Goal: Information Seeking & Learning: Learn about a topic

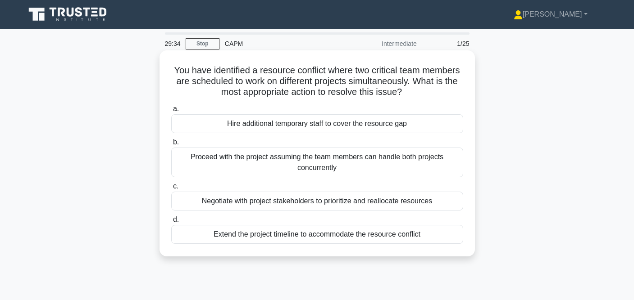
click at [365, 123] on div "Hire additional temporary staff to cover the resource gap" at bounding box center [317, 123] width 292 height 19
click at [171, 112] on input "a. Hire additional temporary staff to cover the resource gap" at bounding box center [171, 109] width 0 height 6
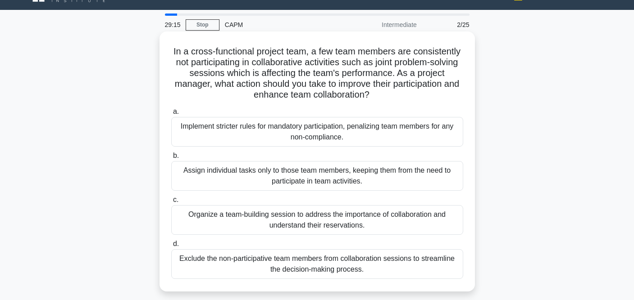
scroll to position [54, 0]
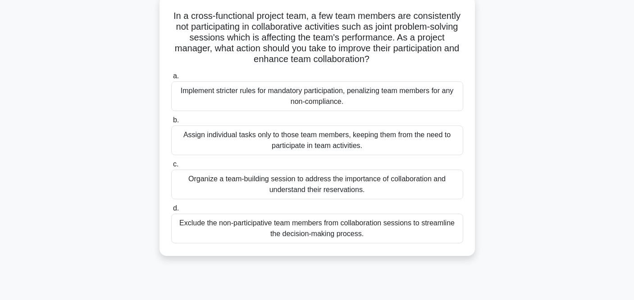
click at [367, 187] on div "Organize a team-building session to address the importance of collaboration and…" at bounding box center [317, 185] width 292 height 30
click at [171, 167] on input "c. Organize a team-building session to address the importance of collaboration …" at bounding box center [171, 165] width 0 height 6
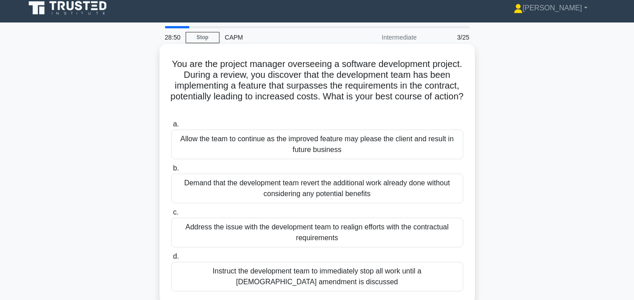
scroll to position [11, 0]
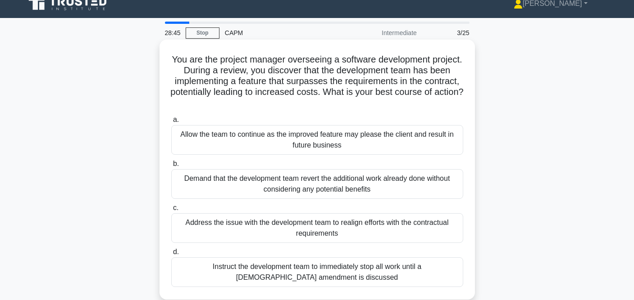
click at [385, 228] on div "Address the issue with the development team to realign efforts with the contrac…" at bounding box center [317, 228] width 292 height 30
click at [171, 211] on input "c. Address the issue with the development team to realign efforts with the cont…" at bounding box center [171, 208] width 0 height 6
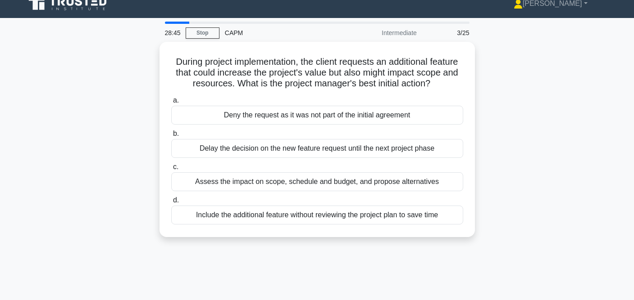
scroll to position [0, 0]
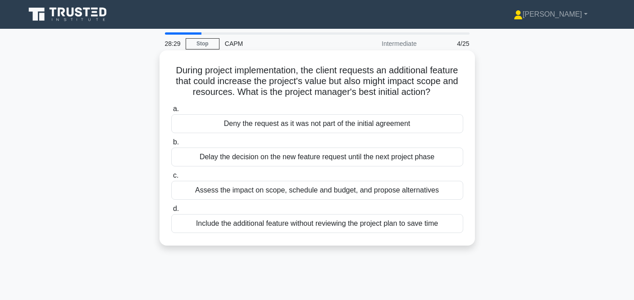
click at [403, 194] on div "Assess the impact on scope, schedule and budget, and propose alternatives" at bounding box center [317, 190] width 292 height 19
click at [171, 179] on input "c. Assess the impact on scope, schedule and budget, and propose alternatives" at bounding box center [171, 176] width 0 height 6
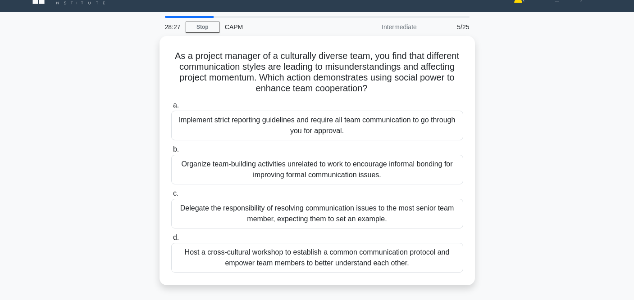
scroll to position [18, 0]
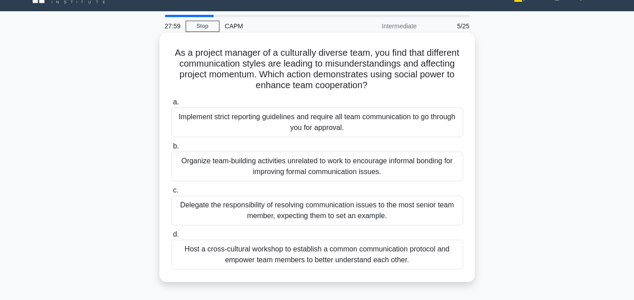
click at [353, 261] on div "Host a cross-cultural workshop to establish a common communication protocol and…" at bounding box center [317, 255] width 292 height 30
click at [171, 238] on input "d. Host a cross-cultural workshop to establish a common communication protocol …" at bounding box center [171, 235] width 0 height 6
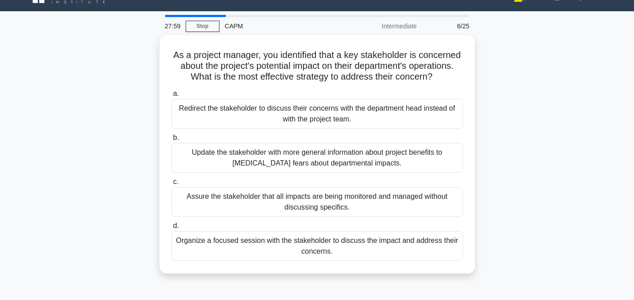
scroll to position [0, 0]
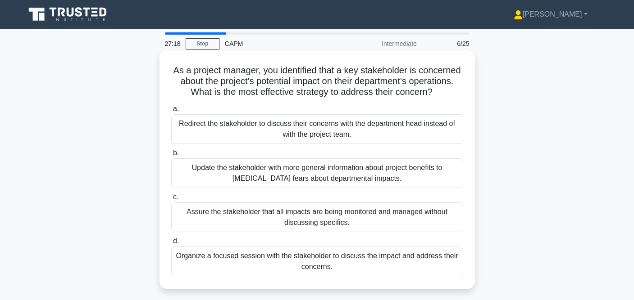
click at [301, 263] on div "Organize a focused session with the stakeholder to discuss the impact and addre…" at bounding box center [317, 262] width 292 height 30
click at [171, 244] on input "d. Organize a focused session with the stakeholder to discuss the impact and ad…" at bounding box center [171, 242] width 0 height 6
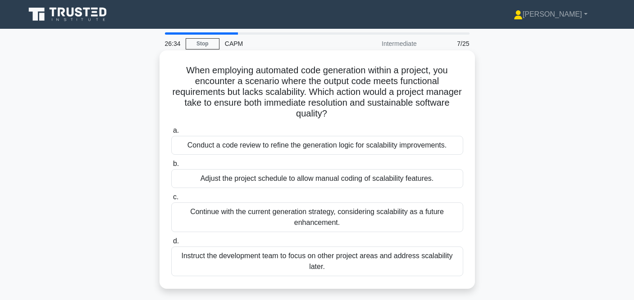
click at [337, 151] on div "Conduct a code review to refine the generation logic for scalability improvemen…" at bounding box center [317, 145] width 292 height 19
click at [171, 134] on input "a. Conduct a code review to refine the generation logic for scalability improve…" at bounding box center [171, 131] width 0 height 6
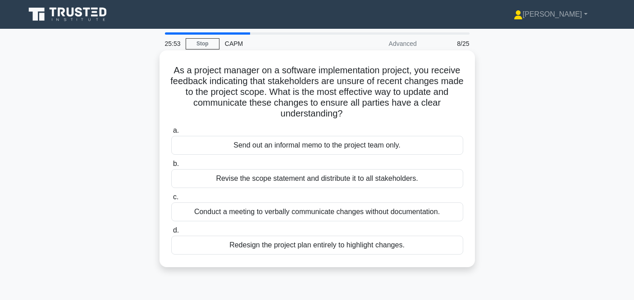
click at [331, 182] on div "Revise the scope statement and distribute it to all stakeholders." at bounding box center [317, 178] width 292 height 19
click at [171, 167] on input "b. Revise the scope statement and distribute it to all stakeholders." at bounding box center [171, 164] width 0 height 6
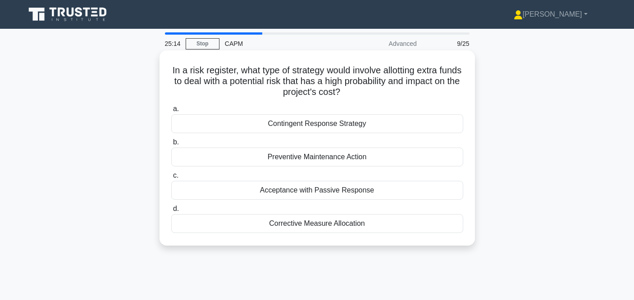
click at [312, 118] on div "Contingent Response Strategy" at bounding box center [317, 123] width 292 height 19
click at [171, 112] on input "a. Contingent Response Strategy" at bounding box center [171, 109] width 0 height 6
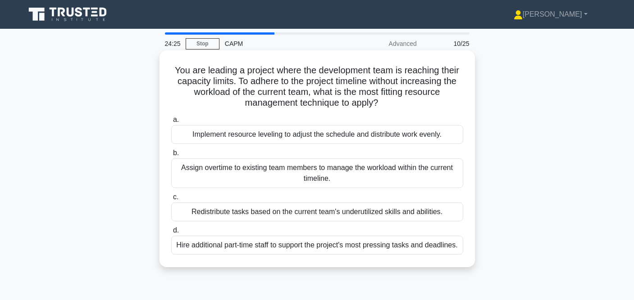
click at [256, 248] on div "Hire additional part-time staff to support the project's most pressing tasks an…" at bounding box center [317, 245] width 292 height 19
click at [171, 234] on input "d. Hire additional part-time staff to support the project's most pressing tasks…" at bounding box center [171, 231] width 0 height 6
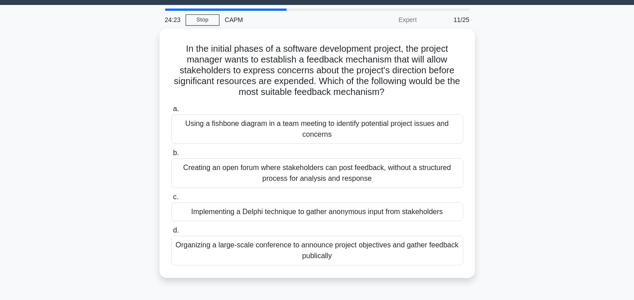
scroll to position [24, 0]
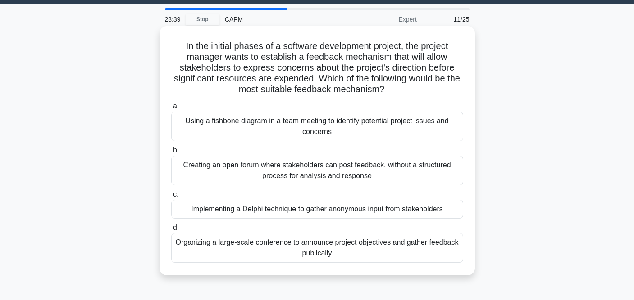
click at [384, 167] on div "Creating an open forum where stakeholders can post feedback, without a structur…" at bounding box center [317, 171] width 292 height 30
click at [171, 154] on input "b. Creating an open forum where stakeholders can post feedback, without a struc…" at bounding box center [171, 151] width 0 height 6
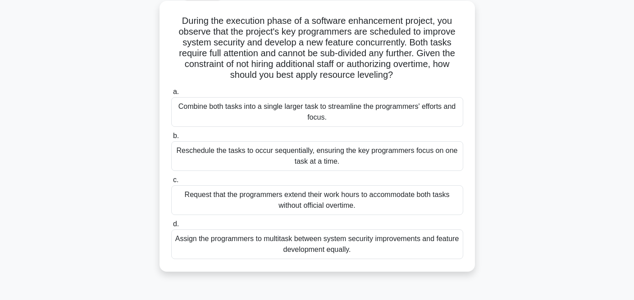
scroll to position [50, 0]
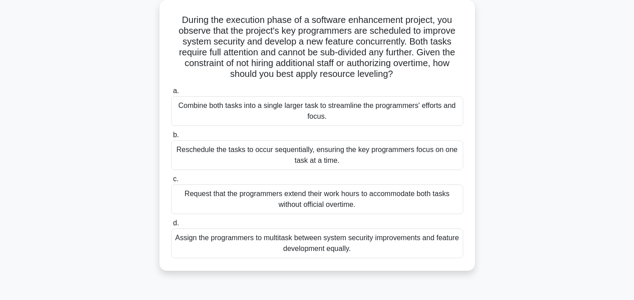
click at [356, 233] on div "Assign the programmers to multitask between system security improvements and fe…" at bounding box center [317, 244] width 292 height 30
click at [171, 226] on input "d. Assign the programmers to multitask between system security improvements and…" at bounding box center [171, 224] width 0 height 6
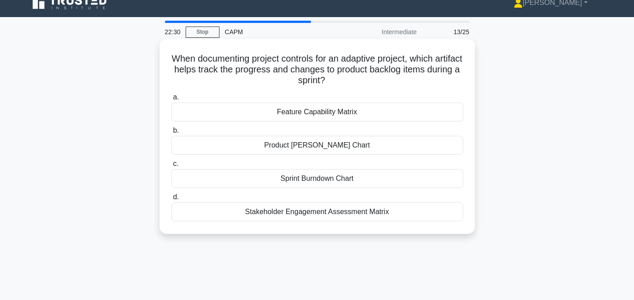
scroll to position [0, 0]
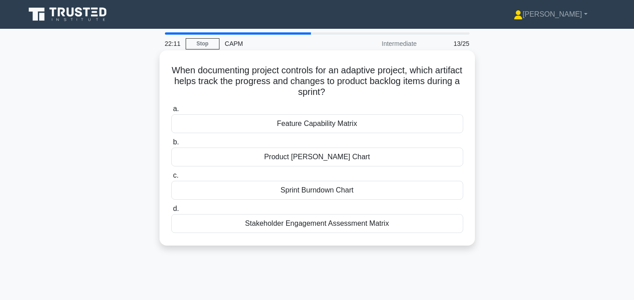
click at [395, 194] on div "Sprint Burndown Chart" at bounding box center [317, 190] width 292 height 19
click at [171, 179] on input "c. Sprint Burndown Chart" at bounding box center [171, 176] width 0 height 6
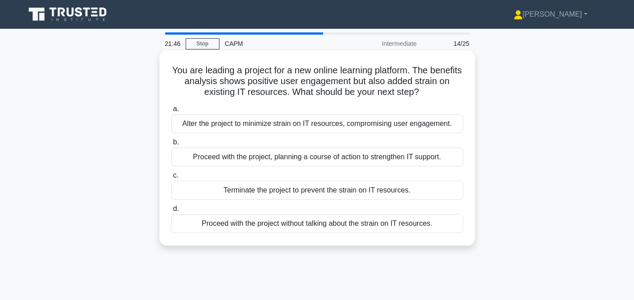
click at [412, 159] on div "Proceed with the project, planning a course of action to strengthen IT support." at bounding box center [317, 157] width 292 height 19
click at [171, 145] on input "b. Proceed with the project, planning a course of action to strengthen IT suppo…" at bounding box center [171, 143] width 0 height 6
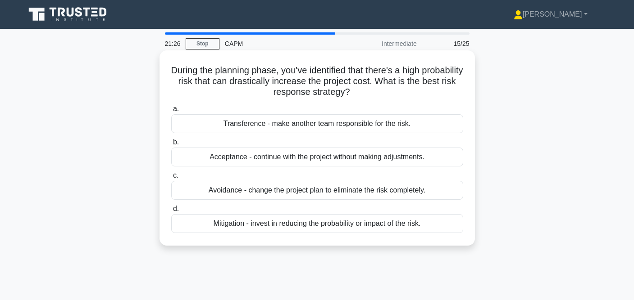
click at [381, 228] on div "Mitigation - invest in reducing the probability or impact of the risk." at bounding box center [317, 223] width 292 height 19
click at [171, 212] on input "d. Mitigation - invest in reducing the probability or impact of the risk." at bounding box center [171, 209] width 0 height 6
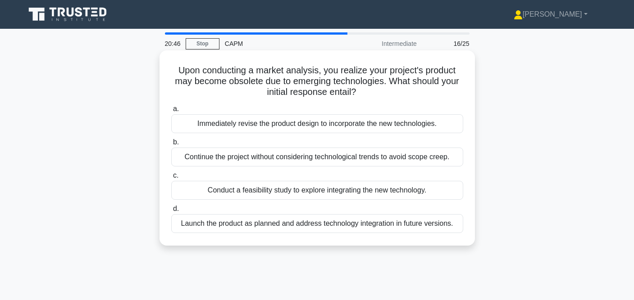
click at [389, 193] on div "Conduct a feasibility study to explore integrating the new technology." at bounding box center [317, 190] width 292 height 19
click at [171, 179] on input "c. Conduct a feasibility study to explore integrating the new technology." at bounding box center [171, 176] width 0 height 6
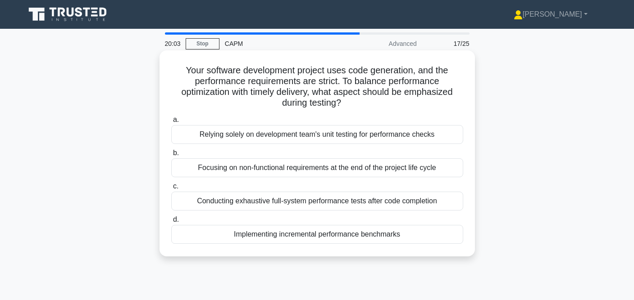
click at [376, 169] on div "Focusing on non-functional requirements at the end of the project life cycle" at bounding box center [317, 167] width 292 height 19
click at [171, 156] on input "b. Focusing on non-functional requirements at the end of the project life cycle" at bounding box center [171, 153] width 0 height 6
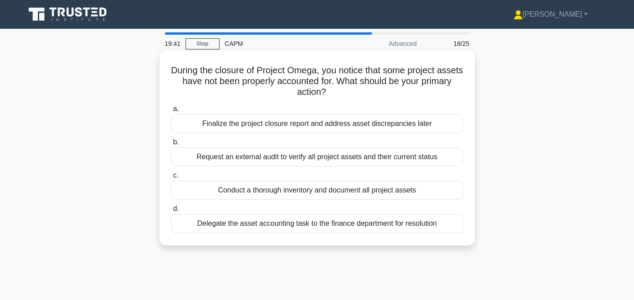
click at [381, 159] on div "Request an external audit to verify all project assets and their current status" at bounding box center [317, 157] width 292 height 19
click at [171, 145] on input "b. Request an external audit to verify all project assets and their current sta…" at bounding box center [171, 143] width 0 height 6
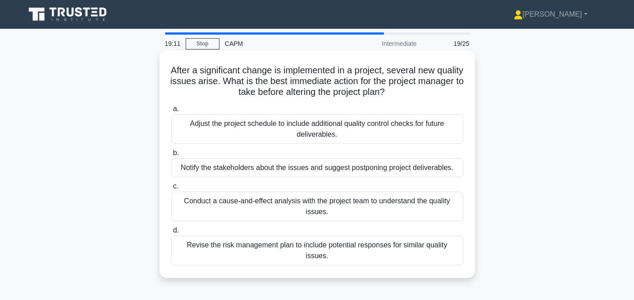
click at [335, 246] on div "Revise the risk management plan to include potential responses for similar qual…" at bounding box center [317, 251] width 292 height 30
click at [171, 234] on input "d. Revise the risk management plan to include potential responses for similar q…" at bounding box center [171, 231] width 0 height 6
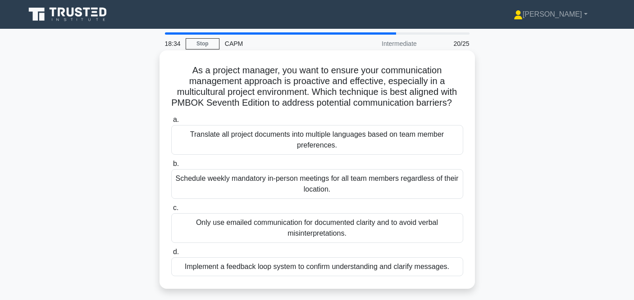
click at [388, 187] on div "Schedule weekly mandatory in-person meetings for all team members regardless of…" at bounding box center [317, 184] width 292 height 30
click at [171, 167] on input "b. Schedule weekly mandatory in-person meetings for all team members regardless…" at bounding box center [171, 164] width 0 height 6
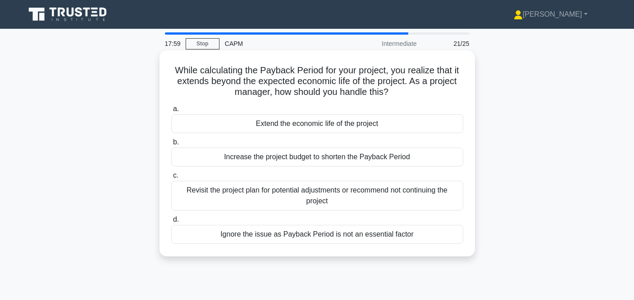
click at [375, 194] on div "Revisit the project plan for potential adjustments or recommend not continuing …" at bounding box center [317, 196] width 292 height 30
click at [171, 179] on input "c. Revisit the project plan for potential adjustments or recommend not continui…" at bounding box center [171, 176] width 0 height 6
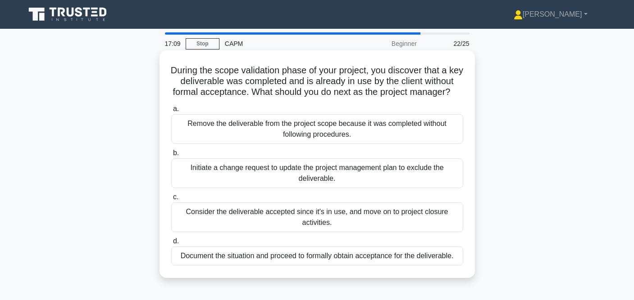
click at [383, 178] on div "Initiate a change request to update the project management plan to exclude the …" at bounding box center [317, 173] width 292 height 30
click at [171, 156] on input "b. Initiate a change request to update the project management plan to exclude t…" at bounding box center [171, 153] width 0 height 6
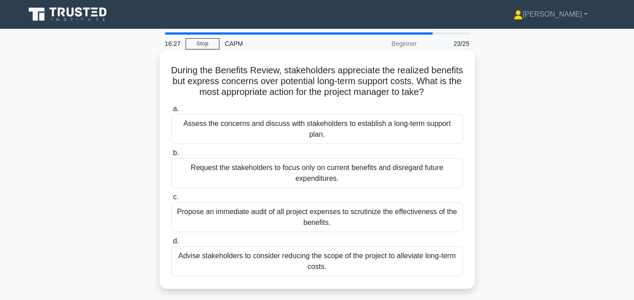
click at [365, 212] on div "Propose an immediate audit of all project expenses to scrutinize the effectiven…" at bounding box center [317, 218] width 292 height 30
click at [171, 200] on input "c. Propose an immediate audit of all project expenses to scrutinize the effecti…" at bounding box center [171, 198] width 0 height 6
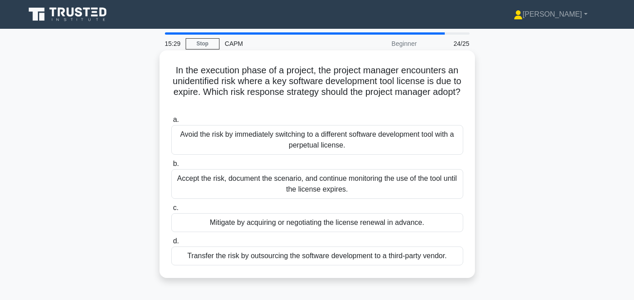
click at [371, 191] on div "Accept the risk, document the scenario, and continue monitoring the use of the …" at bounding box center [317, 184] width 292 height 30
click at [171, 167] on input "b. Accept the risk, document the scenario, and continue monitoring the use of t…" at bounding box center [171, 164] width 0 height 6
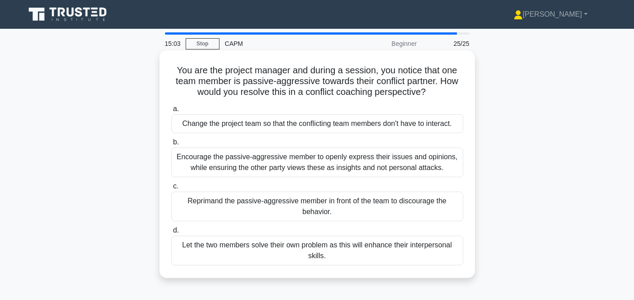
click at [399, 166] on div "Encourage the passive-aggressive member to openly express their issues and opin…" at bounding box center [317, 163] width 292 height 30
click at [171, 145] on input "b. Encourage the passive-aggressive member to openly express their issues and o…" at bounding box center [171, 143] width 0 height 6
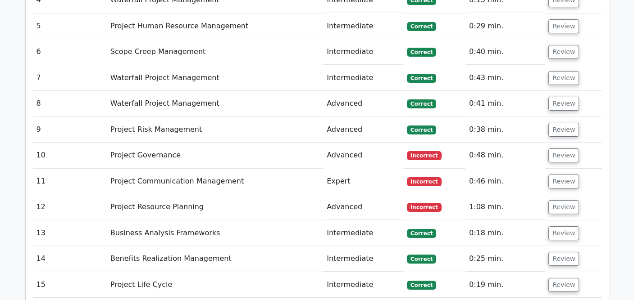
scroll to position [1353, 0]
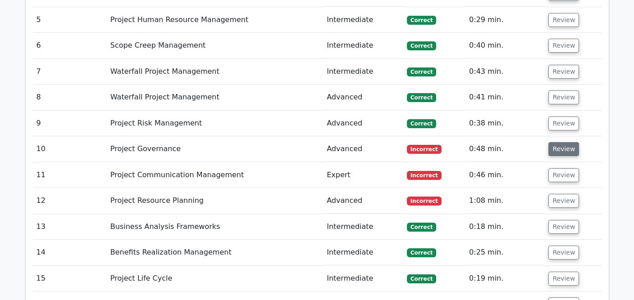
click at [554, 142] on button "Review" at bounding box center [563, 149] width 31 height 14
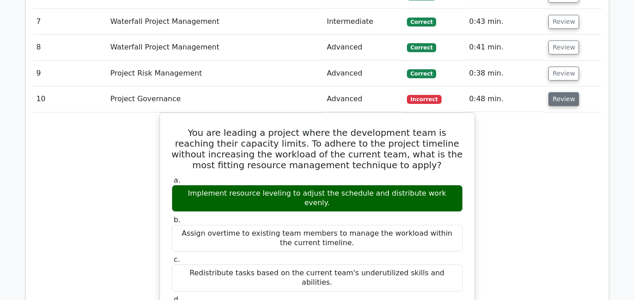
scroll to position [1403, 0]
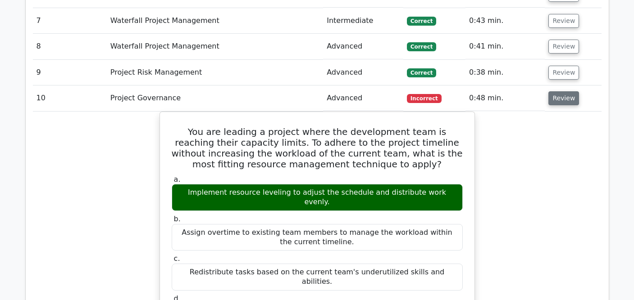
click at [566, 91] on button "Review" at bounding box center [563, 98] width 31 height 14
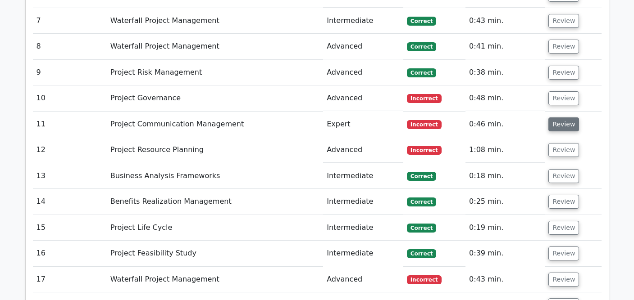
click at [556, 118] on button "Review" at bounding box center [563, 125] width 31 height 14
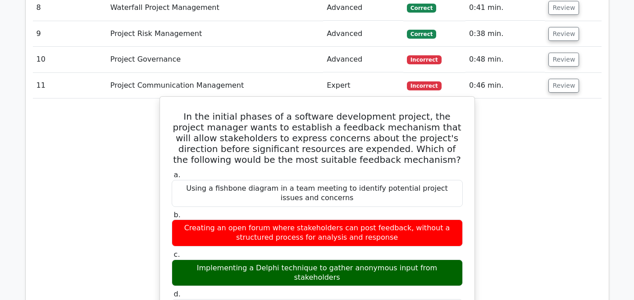
scroll to position [1443, 0]
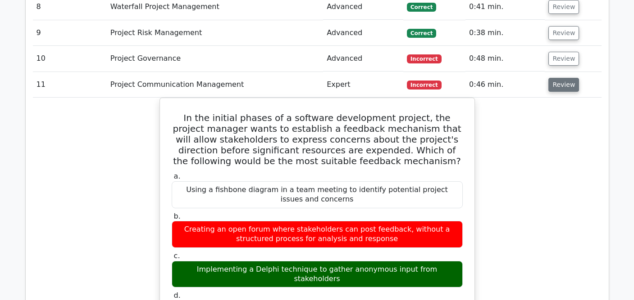
click at [559, 78] on button "Review" at bounding box center [563, 85] width 31 height 14
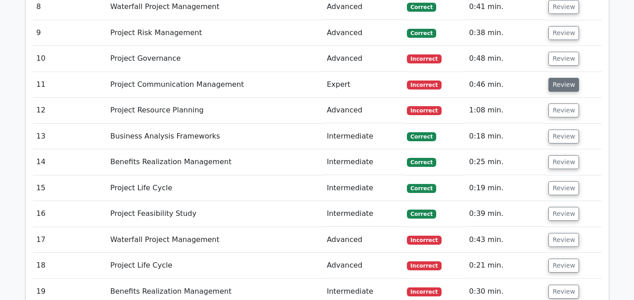
click at [564, 78] on button "Review" at bounding box center [563, 85] width 31 height 14
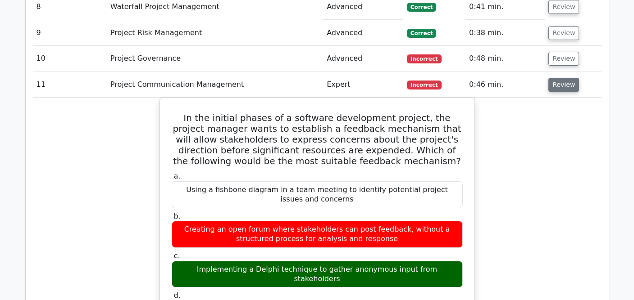
click at [564, 78] on button "Review" at bounding box center [563, 85] width 31 height 14
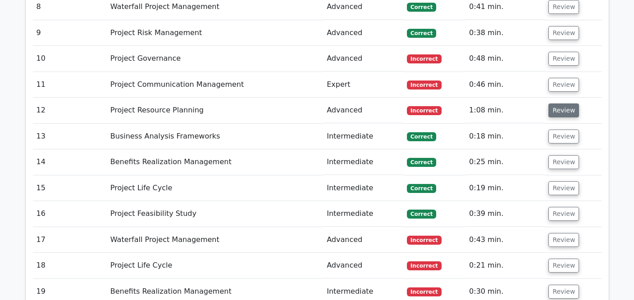
click at [558, 104] on button "Review" at bounding box center [563, 111] width 31 height 14
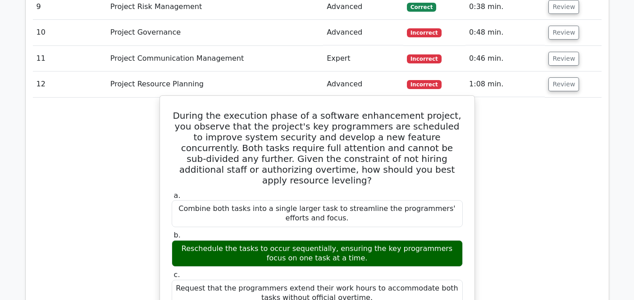
scroll to position [1468, 0]
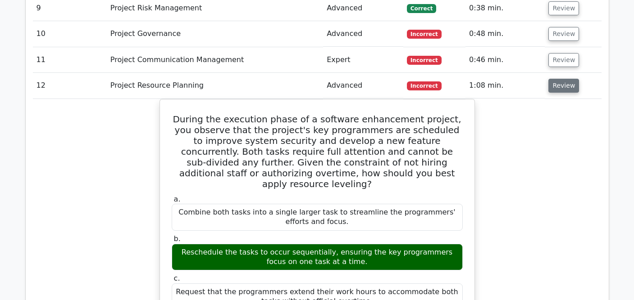
click at [554, 79] on button "Review" at bounding box center [563, 86] width 31 height 14
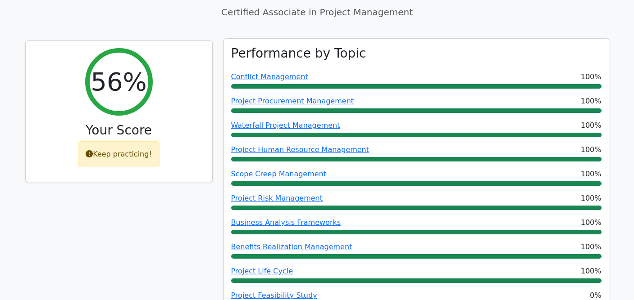
scroll to position [88, 0]
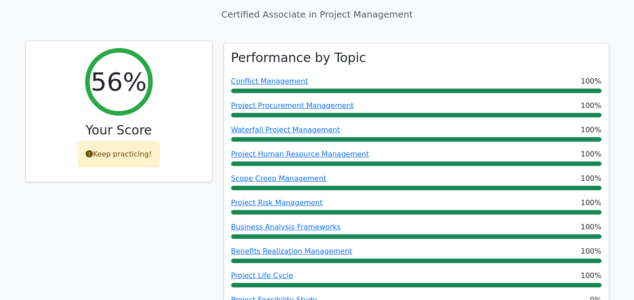
click at [127, 147] on div "Keep practicing!" at bounding box center [118, 154] width 81 height 26
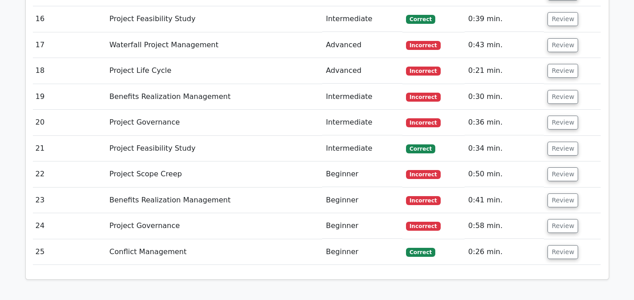
scroll to position [1778, 0]
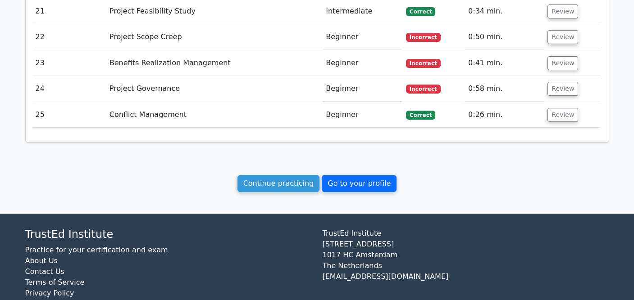
click at [340, 175] on link "Go to your profile" at bounding box center [358, 183] width 75 height 17
